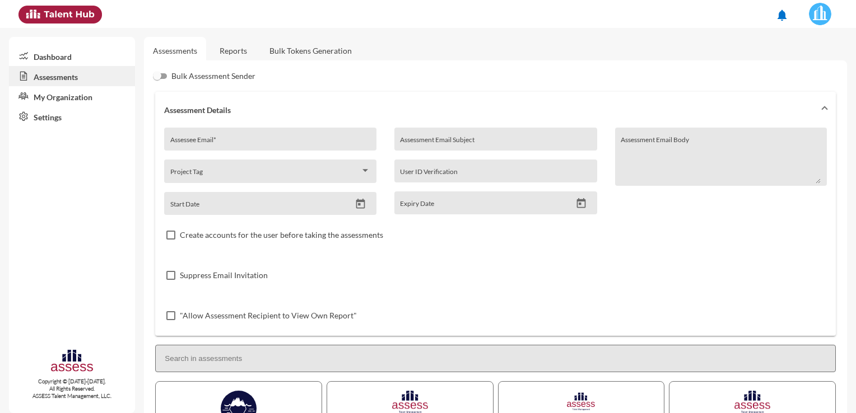
click at [67, 54] on link "Dashboard" at bounding box center [72, 56] width 126 height 20
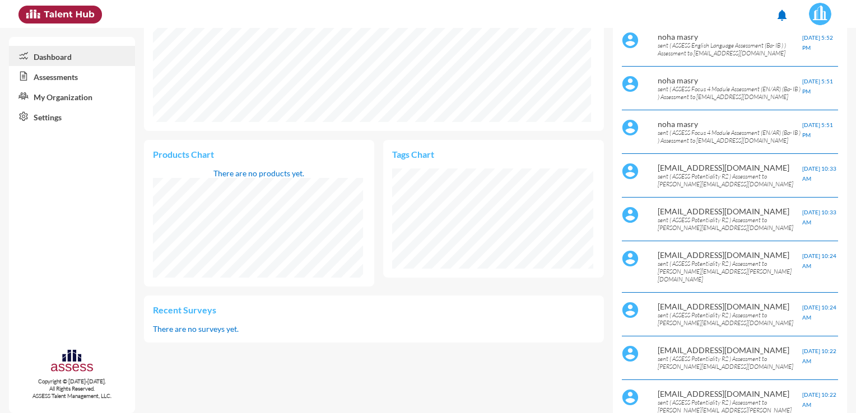
scroll to position [248, 0]
click at [80, 77] on link "Assessments" at bounding box center [72, 76] width 126 height 20
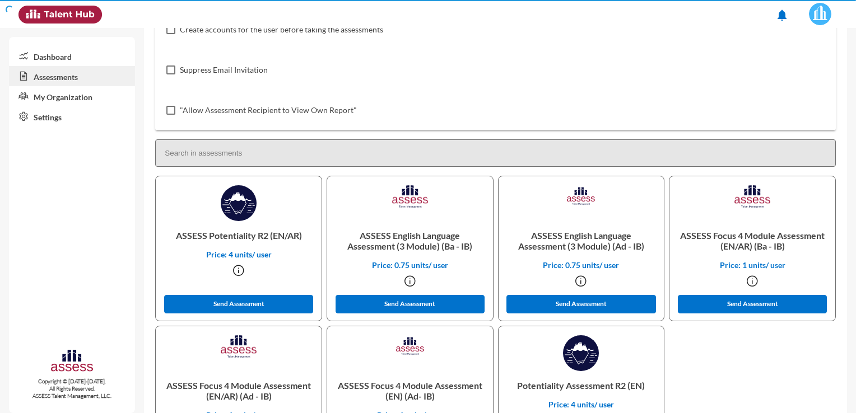
scroll to position [248, 0]
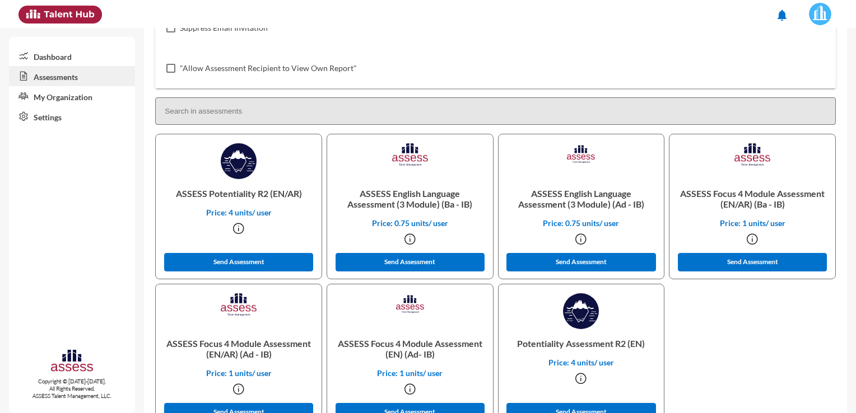
click at [78, 100] on link "My Organization" at bounding box center [72, 96] width 126 height 20
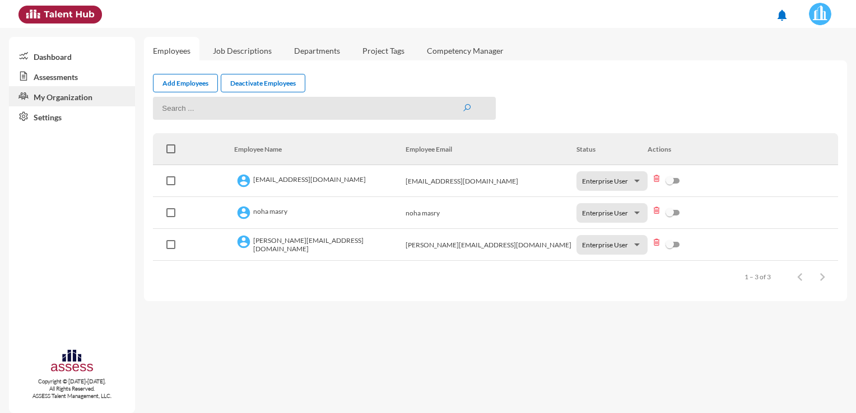
click at [637, 246] on div at bounding box center [637, 245] width 10 height 8
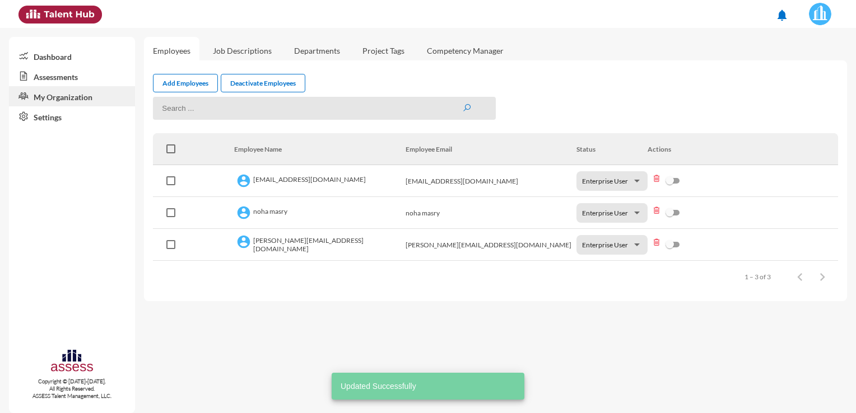
click at [637, 246] on div at bounding box center [637, 245] width 10 height 8
click at [636, 242] on div at bounding box center [637, 245] width 10 height 8
click at [679, 329] on div at bounding box center [428, 206] width 856 height 413
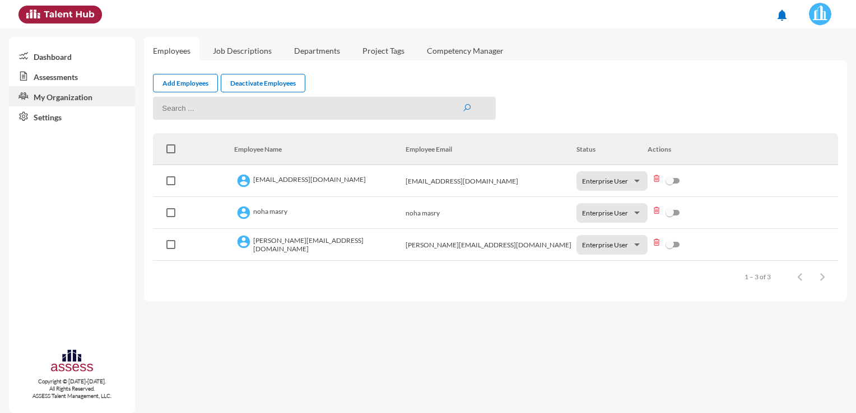
click at [244, 50] on link "Job Descriptions" at bounding box center [242, 50] width 77 height 27
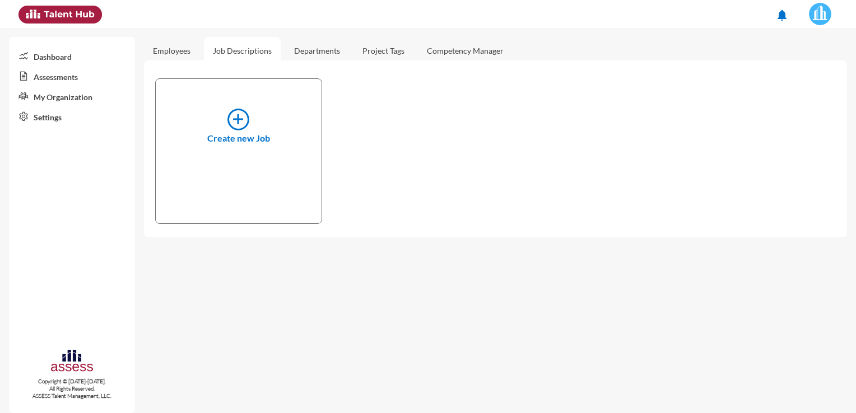
click at [305, 50] on link "Departments" at bounding box center [317, 50] width 64 height 27
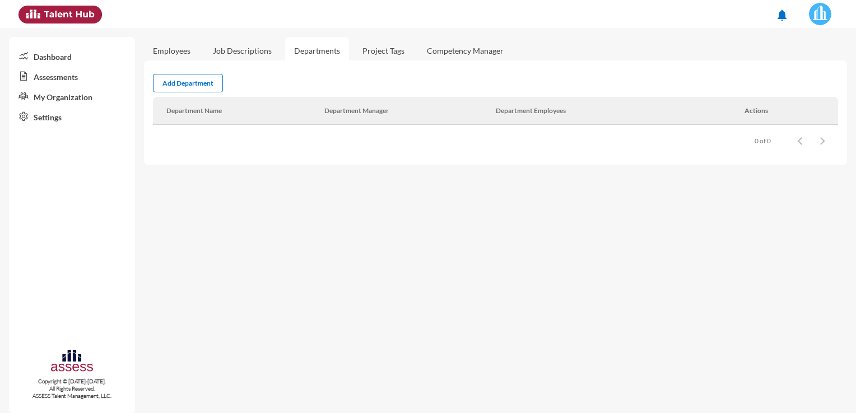
click at [375, 48] on link "Project Tags" at bounding box center [383, 50] width 60 height 27
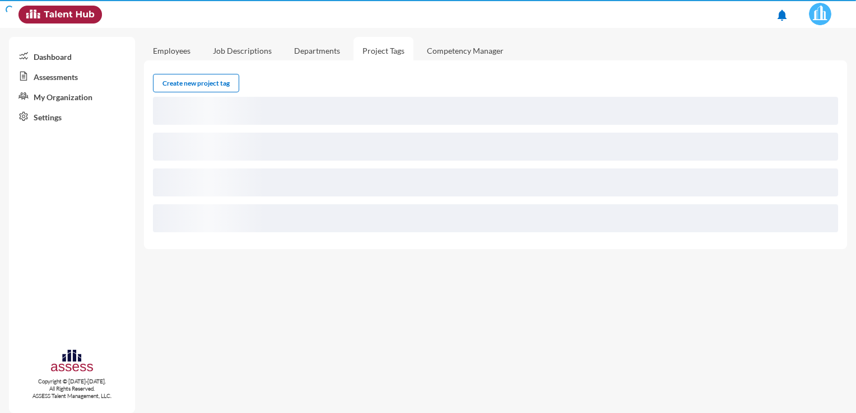
click at [382, 48] on link "Project Tags" at bounding box center [383, 50] width 60 height 27
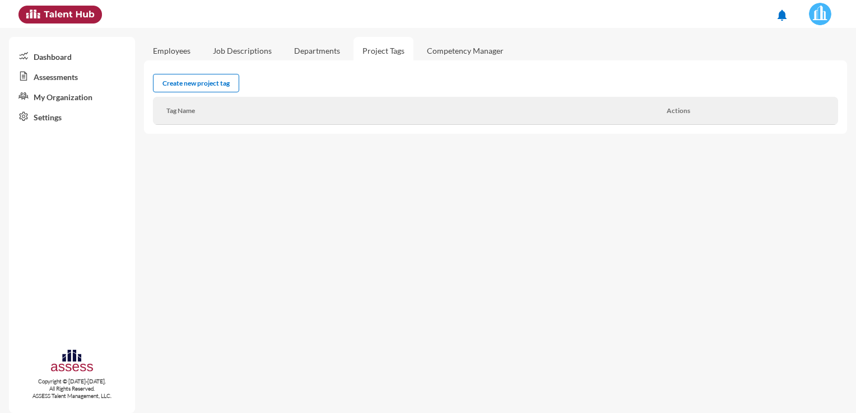
click at [448, 49] on link "Competency Manager" at bounding box center [465, 50] width 95 height 27
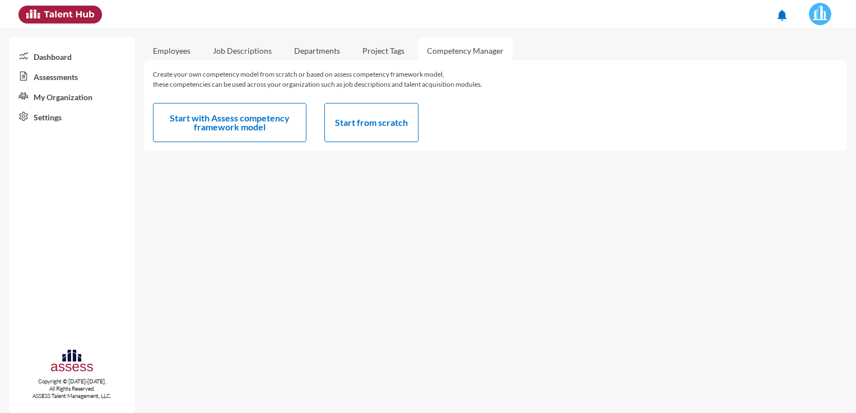
click at [178, 51] on link "Employees" at bounding box center [171, 50] width 55 height 27
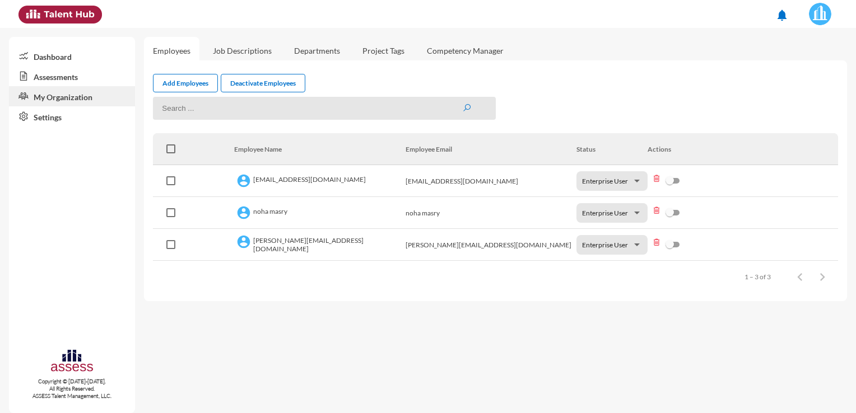
click at [54, 62] on link "Dashboard" at bounding box center [72, 56] width 126 height 20
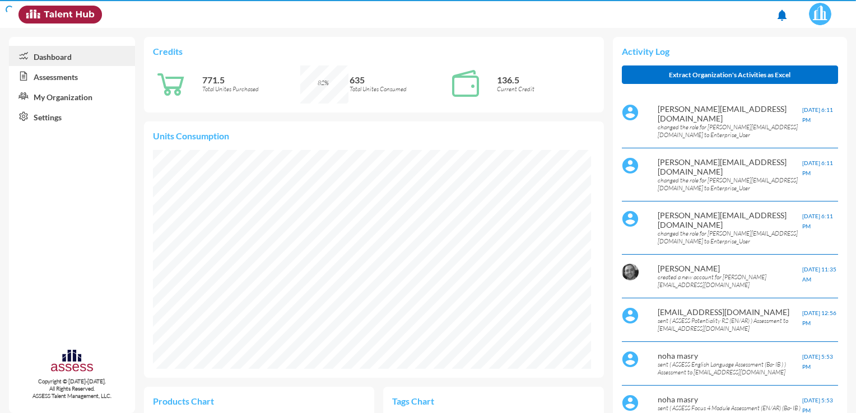
scroll to position [99, 210]
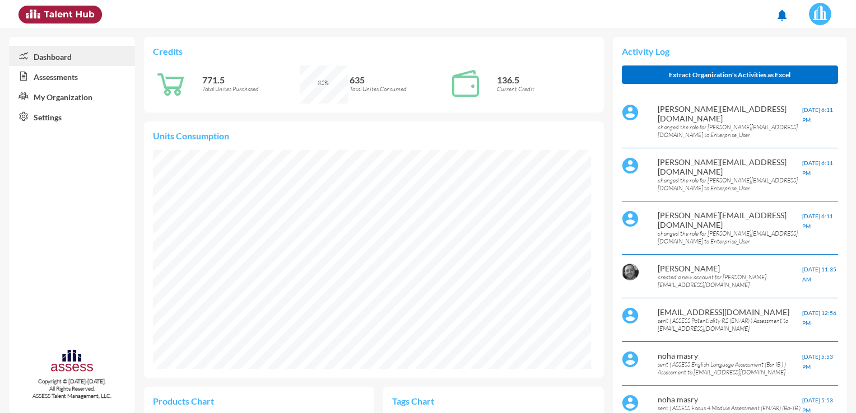
click at [664, 176] on p "changed the role for [PERSON_NAME][EMAIL_ADDRESS][DOMAIN_NAME] to Enterprise_Us…" at bounding box center [729, 184] width 144 height 16
click at [781, 21] on mat-icon "notifications" at bounding box center [781, 14] width 13 height 13
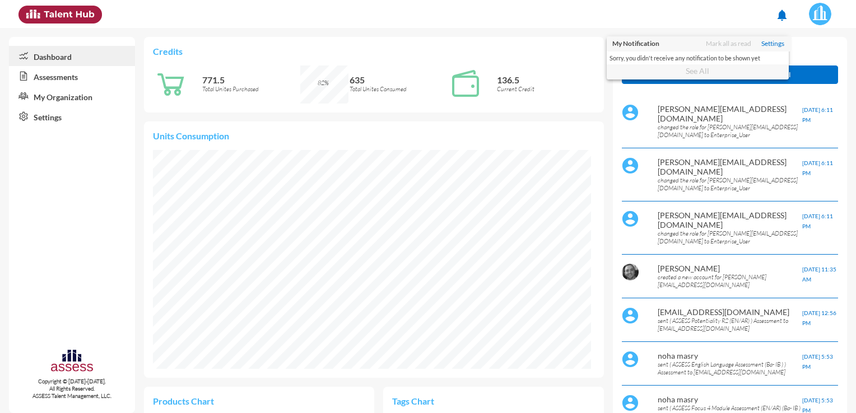
click at [782, 15] on div at bounding box center [428, 206] width 856 height 413
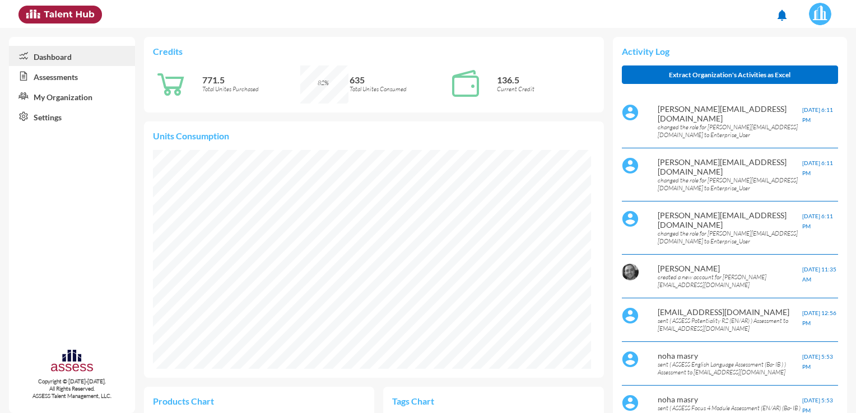
click at [782, 15] on mat-icon "notifications" at bounding box center [781, 14] width 13 height 13
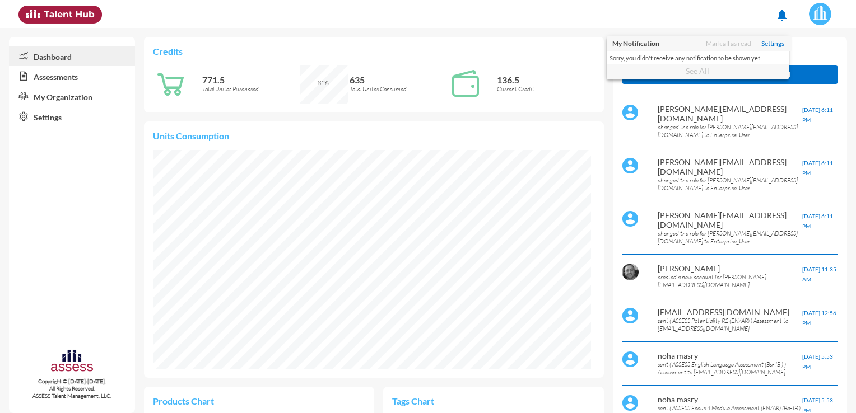
click at [782, 15] on div at bounding box center [428, 206] width 856 height 413
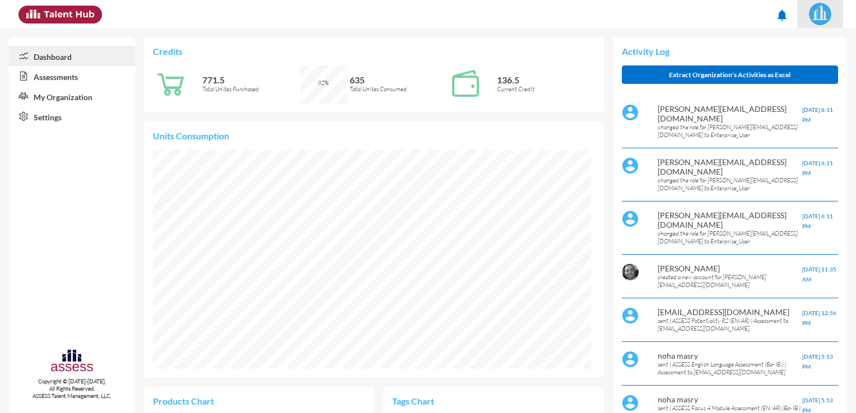
click at [820, 16] on img at bounding box center [820, 14] width 22 height 22
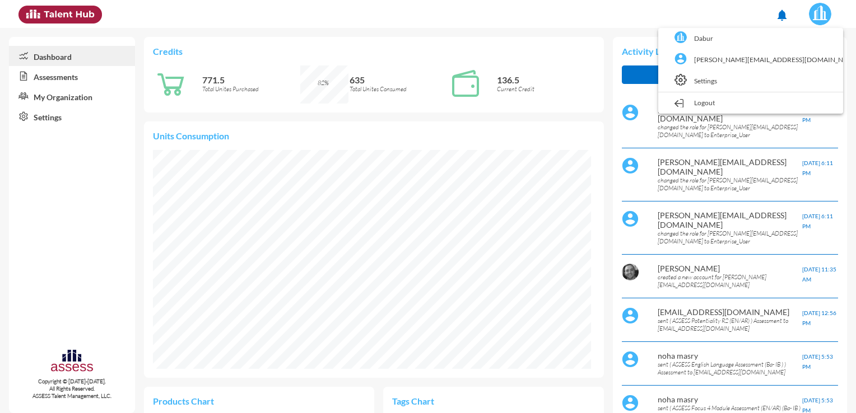
click at [688, 17] on div at bounding box center [428, 206] width 856 height 413
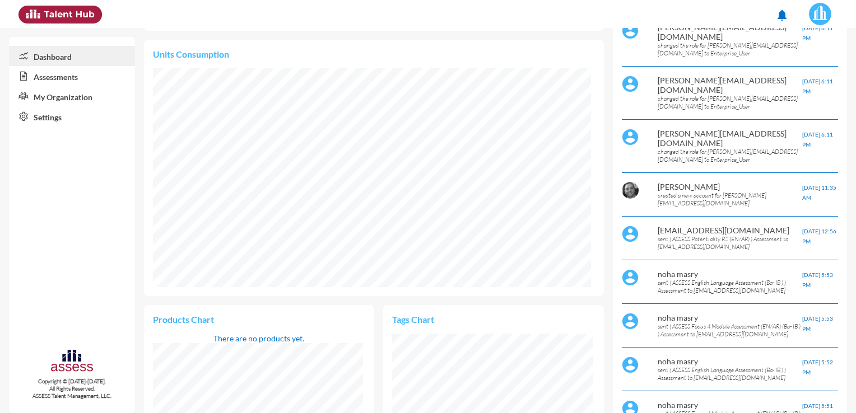
scroll to position [0, 0]
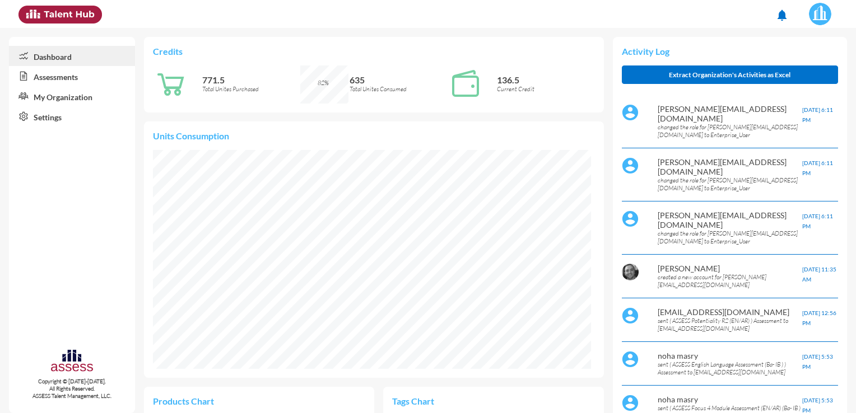
click at [73, 77] on link "Assessments" at bounding box center [72, 76] width 126 height 20
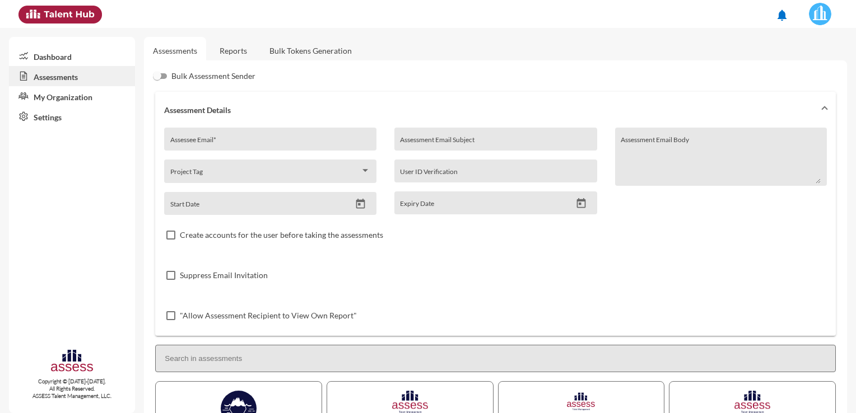
click at [209, 136] on div "Assessee Email *" at bounding box center [270, 142] width 200 height 17
click at [213, 171] on span at bounding box center [265, 174] width 190 height 9
click at [213, 171] on div "None" at bounding box center [265, 174] width 190 height 9
click at [463, 137] on div at bounding box center [428, 206] width 856 height 413
click at [463, 137] on div "Assessment Email Subject" at bounding box center [495, 142] width 191 height 17
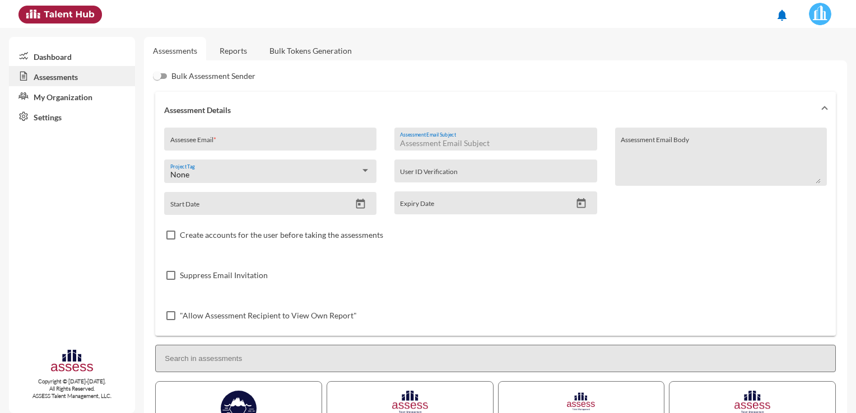
click at [526, 175] on input "User ID Verification" at bounding box center [495, 174] width 191 height 9
click at [656, 156] on textarea "Assessment Email Body" at bounding box center [720, 161] width 200 height 46
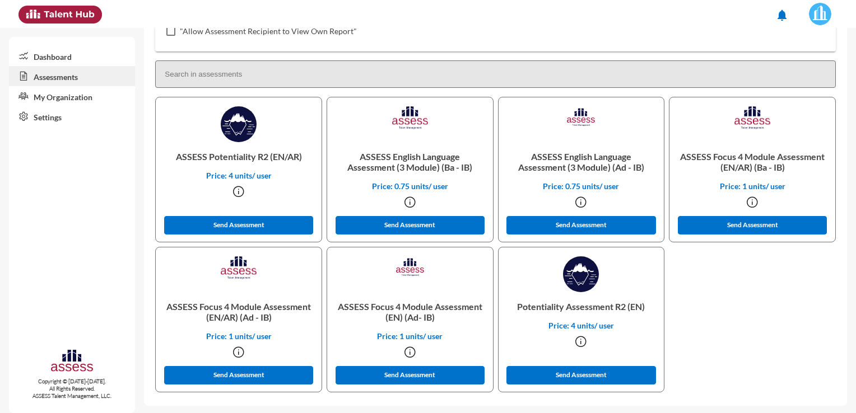
scroll to position [286, 0]
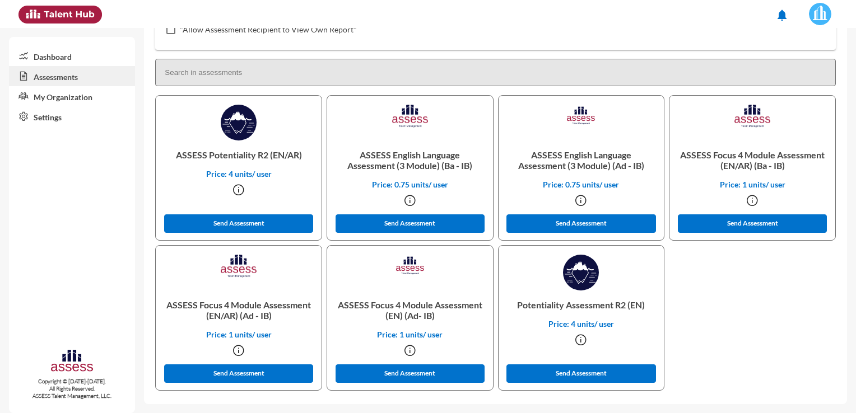
click at [844, 404] on div "Assessments Reports Bulk Tokens Generation Bulk Assessment Sender Assessment De…" at bounding box center [500, 73] width 712 height 662
click at [69, 102] on link "My Organization" at bounding box center [72, 96] width 126 height 20
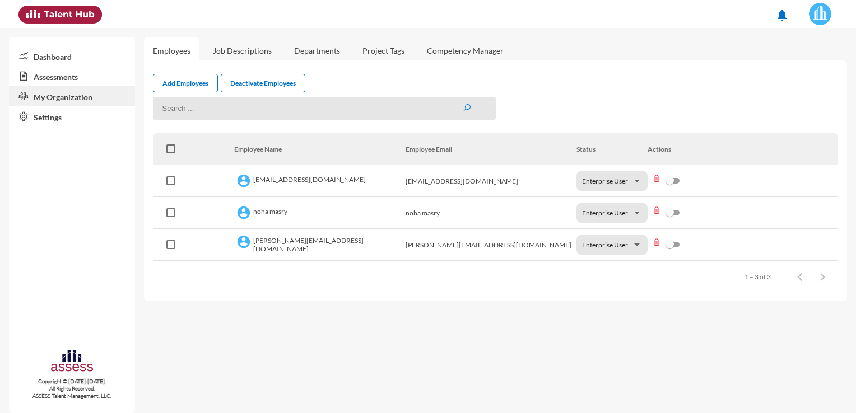
click at [85, 83] on link "Assessments" at bounding box center [72, 76] width 126 height 20
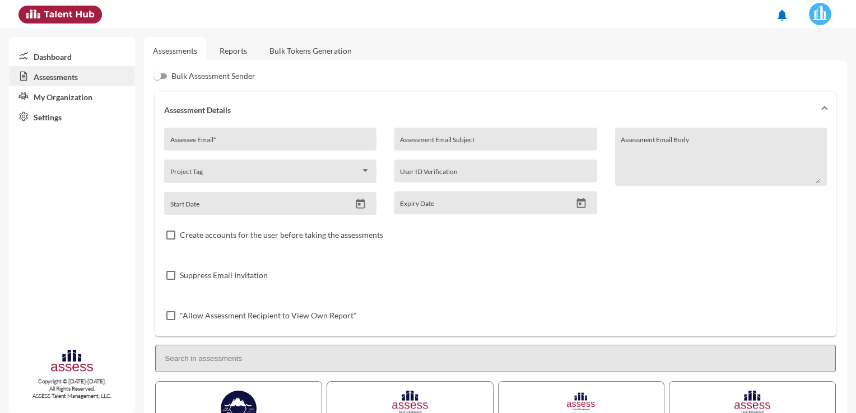
click at [235, 52] on link "Reports" at bounding box center [233, 50] width 45 height 27
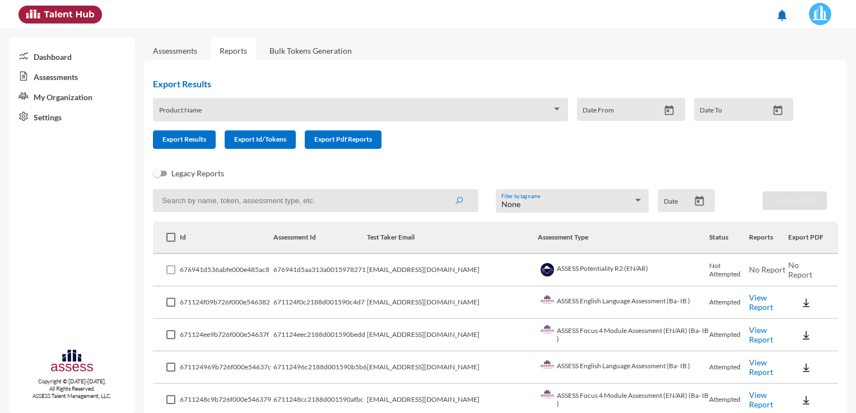
click at [85, 55] on link "Dashboard" at bounding box center [72, 56] width 126 height 20
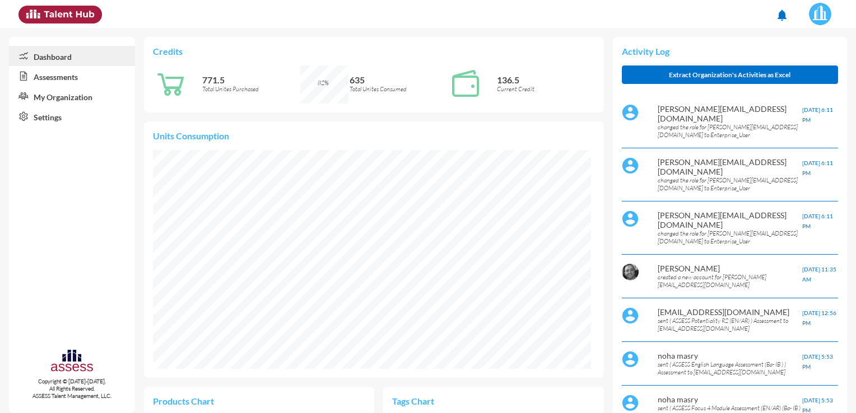
click at [82, 80] on link "Assessments" at bounding box center [72, 76] width 126 height 20
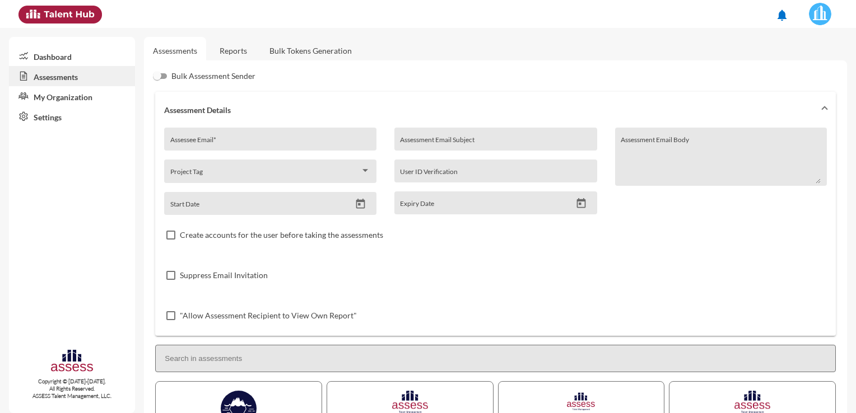
click at [232, 46] on link "Reports" at bounding box center [233, 50] width 45 height 27
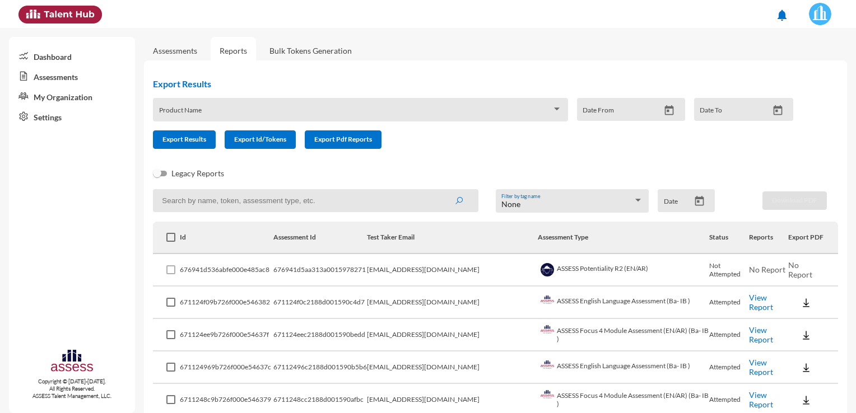
click at [46, 58] on link "Dashboard" at bounding box center [72, 56] width 126 height 20
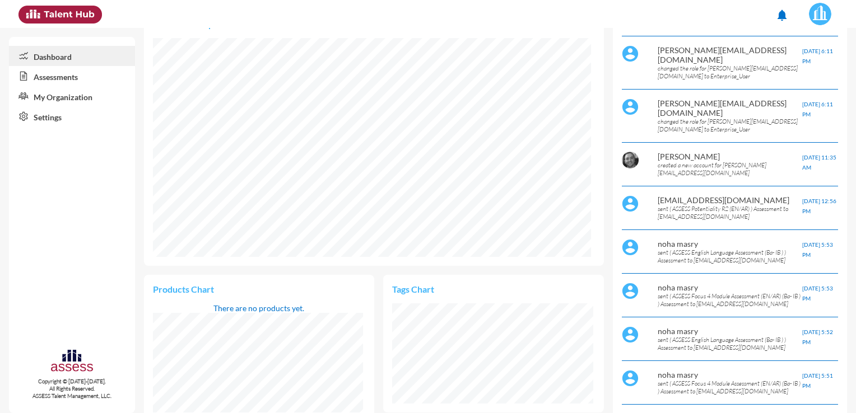
scroll to position [224, 0]
